Goal: Find specific page/section: Find specific page/section

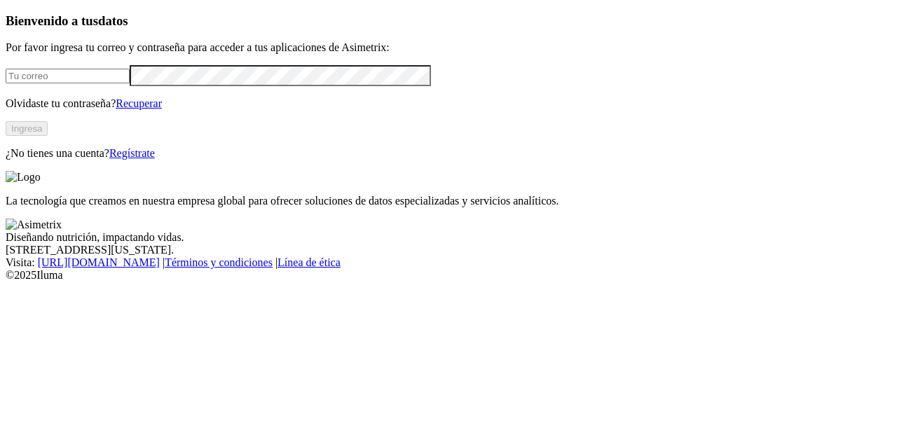
type input "[PERSON_NAME][EMAIL_ADDRESS][PERSON_NAME][DOMAIN_NAME]"
click at [48, 136] on button "Ingresa" at bounding box center [27, 128] width 42 height 15
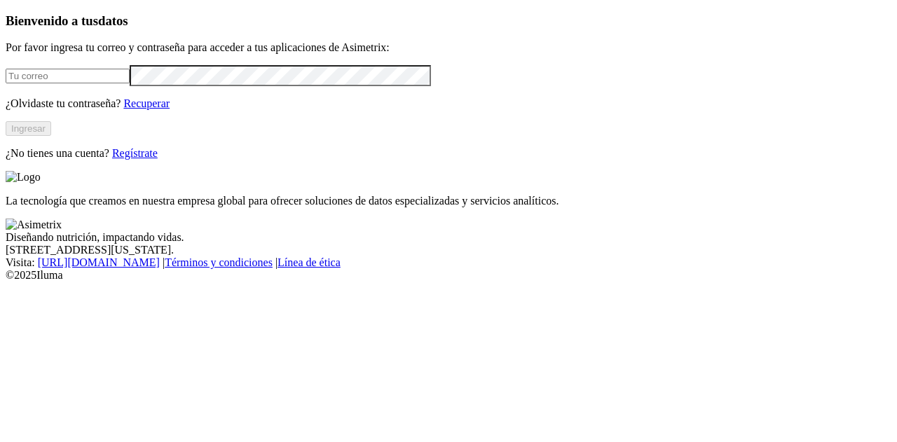
type input "[PERSON_NAME][EMAIL_ADDRESS][PERSON_NAME][DOMAIN_NAME]"
click at [51, 136] on button "Ingresar" at bounding box center [29, 128] width 46 height 15
